Goal: Transaction & Acquisition: Purchase product/service

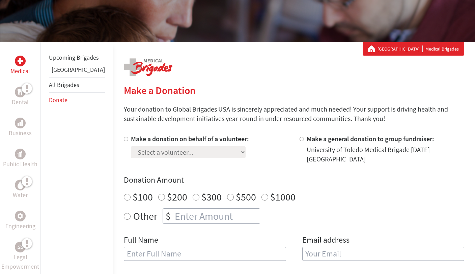
click at [156, 139] on label "Make a donation on behalf of a volunteer:" at bounding box center [190, 139] width 118 height 8
click at [128, 139] on input "Make a donation on behalf of a volunteer:" at bounding box center [126, 139] width 4 height 4
radio input "true"
click at [166, 152] on select "Select a volunteer... [PERSON_NAME] [PERSON_NAME] [PERSON_NAME] [PERSON_NAME] […" at bounding box center [188, 152] width 115 height 12
select select "92D66870-97F8-11F0-9E6E-42010A400005"
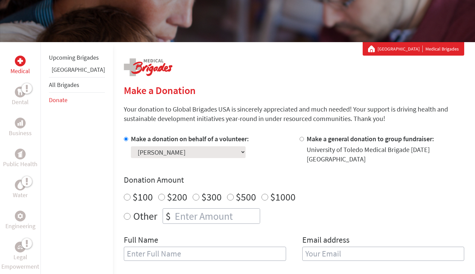
click at [131, 146] on select "Select a volunteer... [PERSON_NAME] [PERSON_NAME] [PERSON_NAME] [PERSON_NAME] […" at bounding box center [188, 152] width 115 height 12
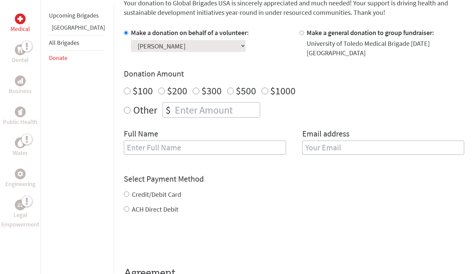
scroll to position [195, 0]
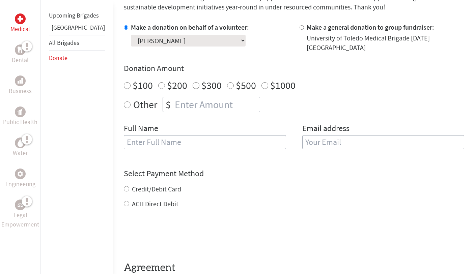
radio input "true"
click at [173, 102] on input "number" at bounding box center [216, 104] width 86 height 15
type input "20"
click at [166, 143] on input "text" at bounding box center [205, 142] width 162 height 14
click at [133, 144] on input "[PERSON_NAME]" at bounding box center [205, 142] width 162 height 14
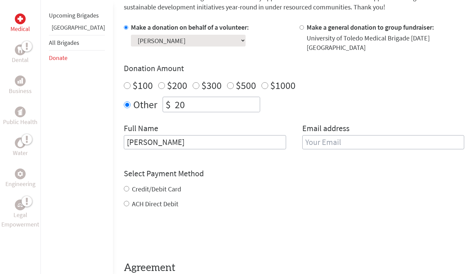
click at [133, 144] on input "[PERSON_NAME]" at bounding box center [205, 142] width 162 height 14
click at [124, 144] on input "[PERSON_NAME]" at bounding box center [205, 142] width 162 height 14
type input "From [PERSON_NAME]"
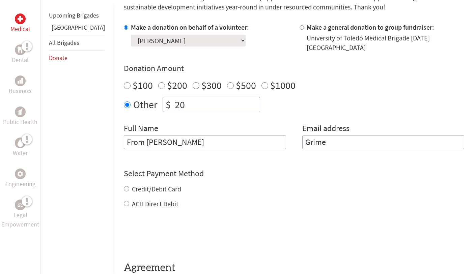
type input "Grime"
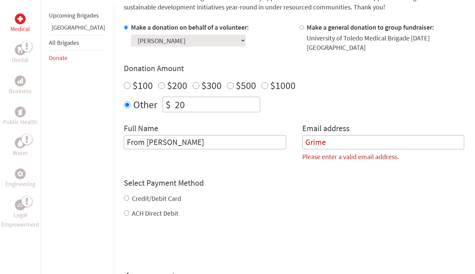
click at [210, 145] on input "From [PERSON_NAME]" at bounding box center [205, 142] width 162 height 14
type input "From [PERSON_NAME]"
click at [318, 144] on input "Grime" at bounding box center [383, 142] width 162 height 14
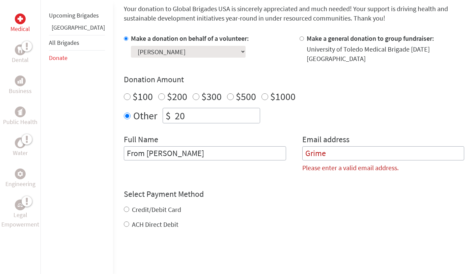
scroll to position [180, 0]
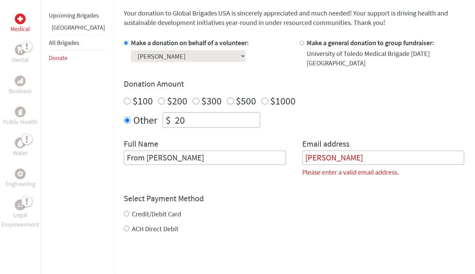
type input "[EMAIL_ADDRESS][DOMAIN_NAME]"
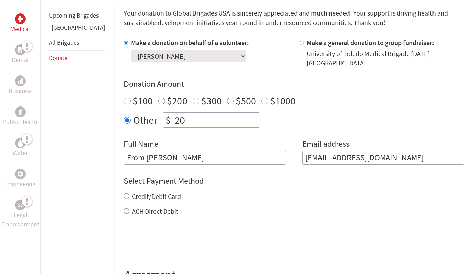
scroll to position [217, 0]
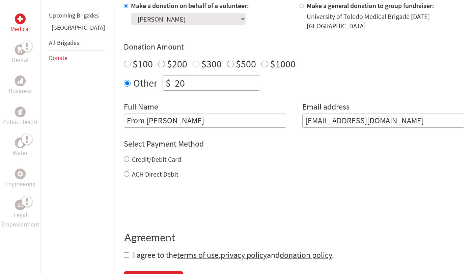
click at [124, 121] on input "From [PERSON_NAME]" at bounding box center [205, 121] width 162 height 14
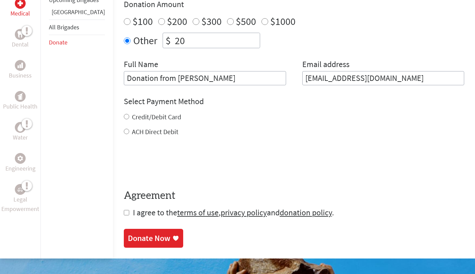
type input "Donation from [PERSON_NAME]"
click at [135, 132] on label "ACH Direct Debit" at bounding box center [155, 131] width 47 height 8
click at [129, 132] on input "ACH Direct Debit" at bounding box center [126, 131] width 5 height 5
radio input "true"
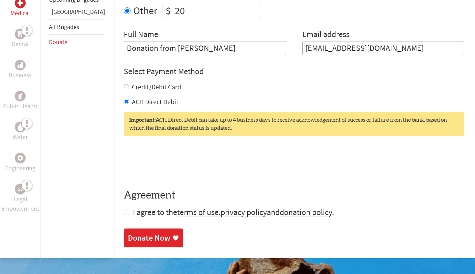
scroll to position [295, 0]
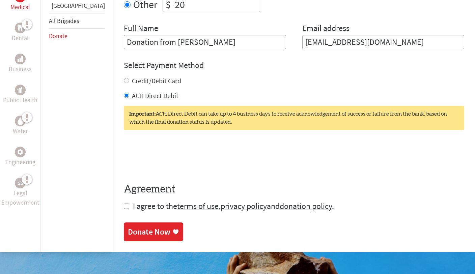
click at [124, 205] on input "checkbox" at bounding box center [126, 206] width 5 height 5
checkbox input "true"
click at [128, 231] on div "Donate Now" at bounding box center [149, 232] width 42 height 11
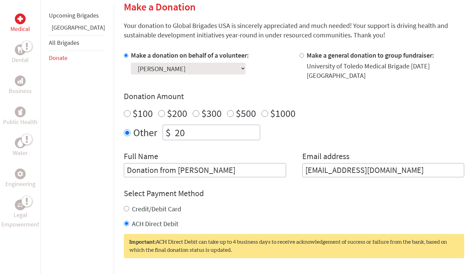
scroll to position [240, 0]
